Goal: Transaction & Acquisition: Purchase product/service

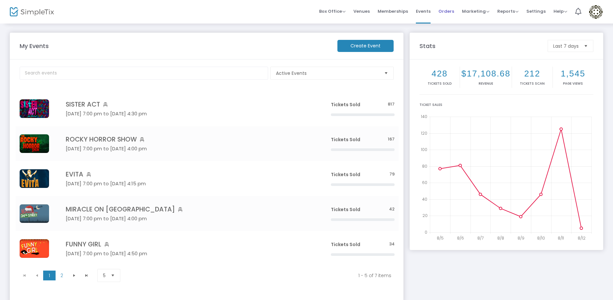
click at [446, 10] on span "Orders" at bounding box center [446, 11] width 16 height 17
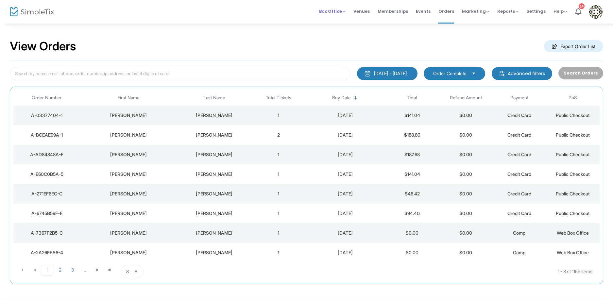
click at [331, 8] on span "Box Office" at bounding box center [332, 11] width 26 height 6
click at [331, 25] on li "Sell Tickets" at bounding box center [342, 22] width 47 height 13
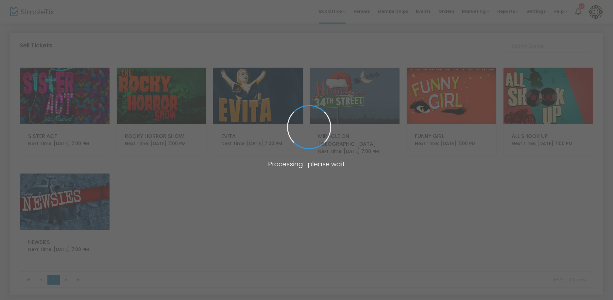
click at [73, 101] on img at bounding box center [65, 96] width 90 height 57
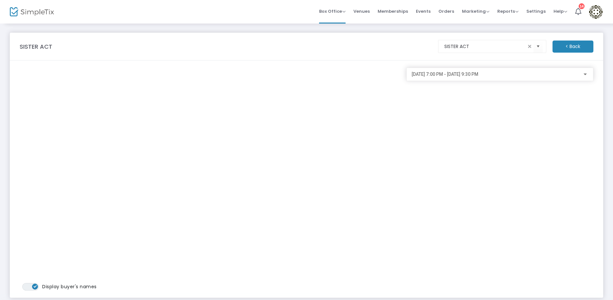
click at [589, 74] on div "8/15/2025 @ 7:00 PM - 8/15/2025 @ 9:30 PM" at bounding box center [499, 74] width 187 height 13
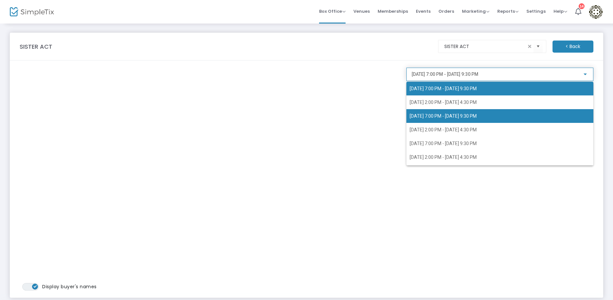
click at [476, 117] on span "8/16/2025 @ 7:00 PM - 8/16/2025 @ 9:30 PM" at bounding box center [443, 115] width 67 height 5
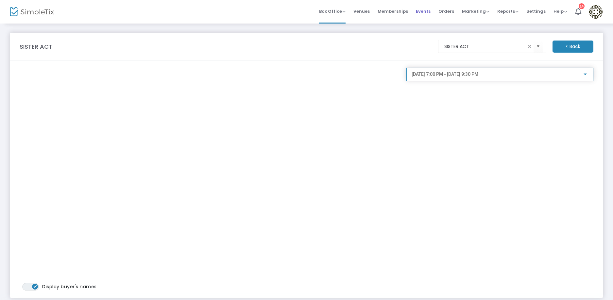
click at [426, 13] on span "Events" at bounding box center [423, 11] width 15 height 17
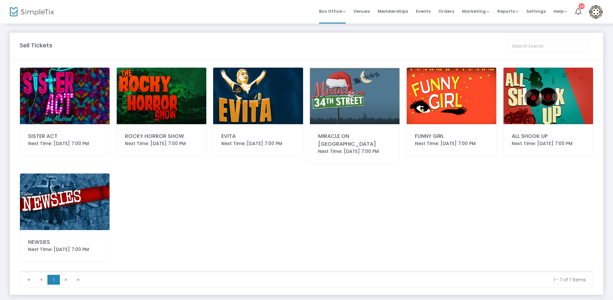
click at [159, 102] on img at bounding box center [162, 96] width 90 height 57
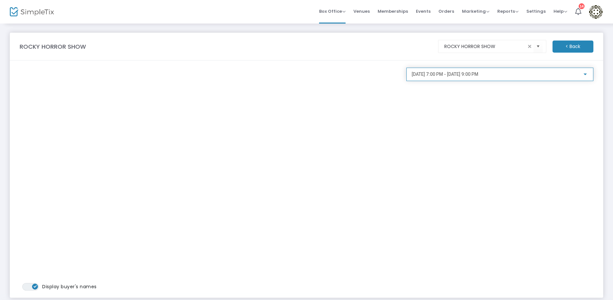
click at [587, 75] on div at bounding box center [585, 74] width 6 height 5
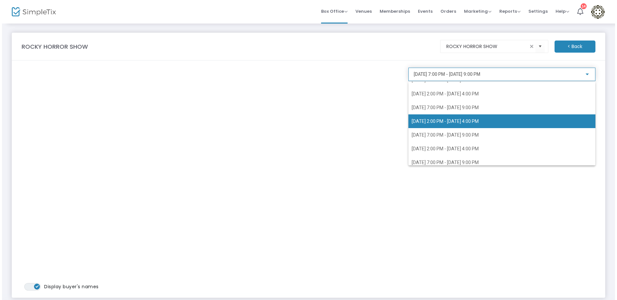
scroll to position [65, 0]
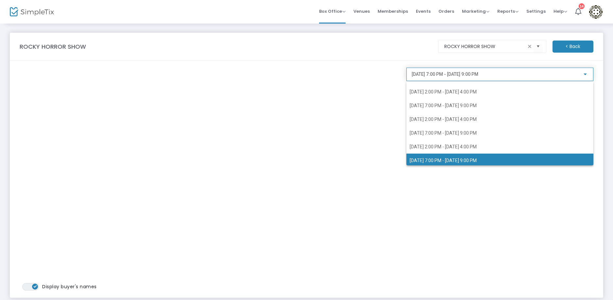
click at [454, 158] on span "9/27/2025 @ 7:00 PM - 9/27/2025 @ 9:00 PM" at bounding box center [443, 160] width 67 height 5
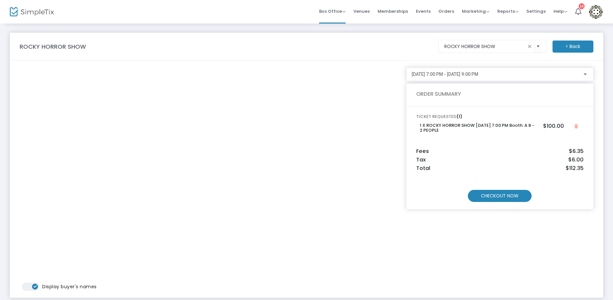
click at [497, 193] on m-button "CHECKOUT NOW" at bounding box center [500, 196] width 64 height 12
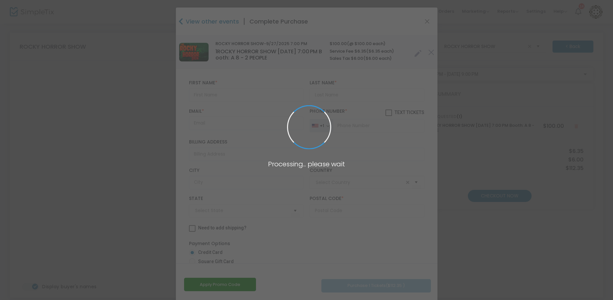
type input "United States"
type input "Arizona"
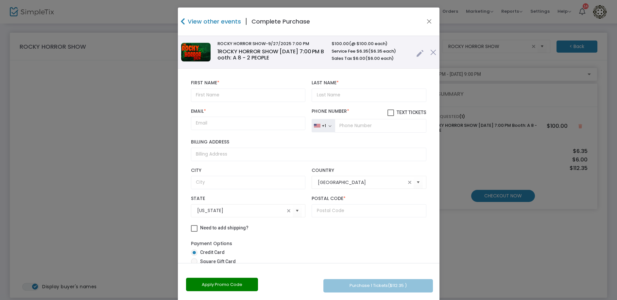
click at [416, 55] on link at bounding box center [420, 51] width 8 height 11
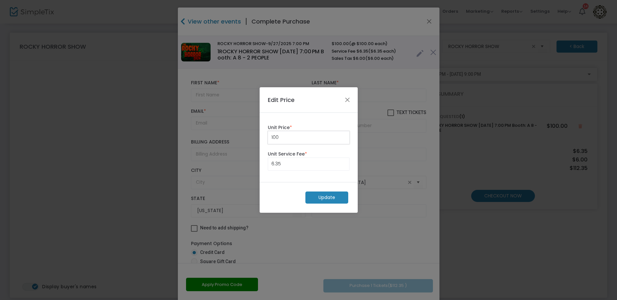
click at [307, 137] on input "100" at bounding box center [308, 137] width 81 height 12
click at [311, 164] on input "6.35" at bounding box center [308, 164] width 81 height 12
type input "0.00"
click at [323, 198] on m-button "Update" at bounding box center [326, 198] width 43 height 12
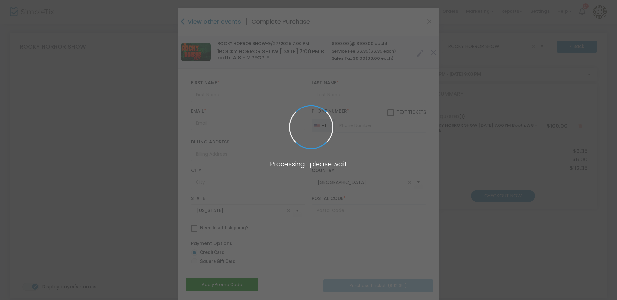
radio input "true"
